Goal: Navigation & Orientation: Find specific page/section

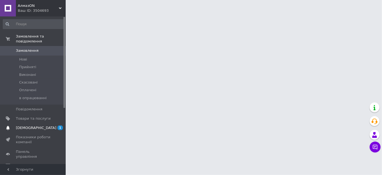
click at [35, 125] on span "[DEMOGRAPHIC_DATA]" at bounding box center [36, 127] width 40 height 5
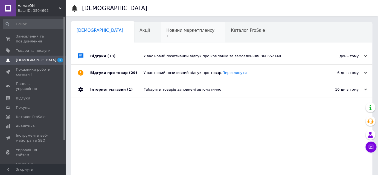
click at [165, 39] on div "Новини маркетплейсу 1" at bounding box center [193, 32] width 65 height 21
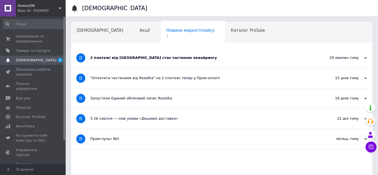
click at [169, 63] on div "2 платежі від Rozetka стає частиною еквайрингу" at bounding box center [201, 58] width 222 height 20
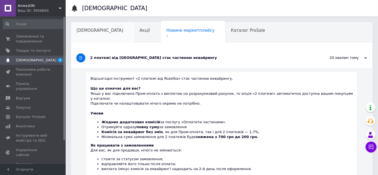
click at [96, 36] on div "[DEMOGRAPHIC_DATA]" at bounding box center [102, 32] width 63 height 21
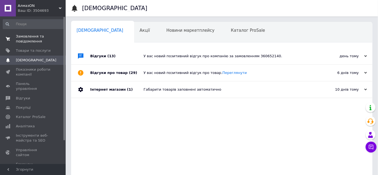
click at [36, 37] on span "Замовлення та повідомлення" at bounding box center [33, 39] width 35 height 10
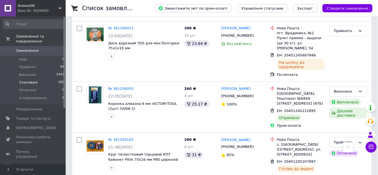
scroll to position [199, 0]
